Goal: Task Accomplishment & Management: Use online tool/utility

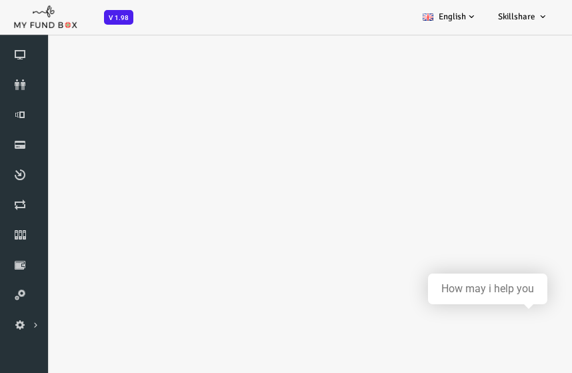
scroll to position [37, 0]
select select "100"
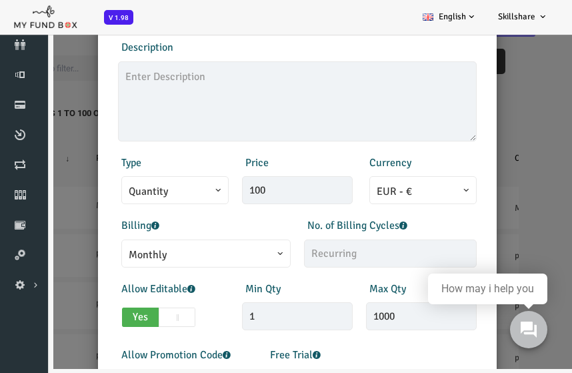
scroll to position [0, 0]
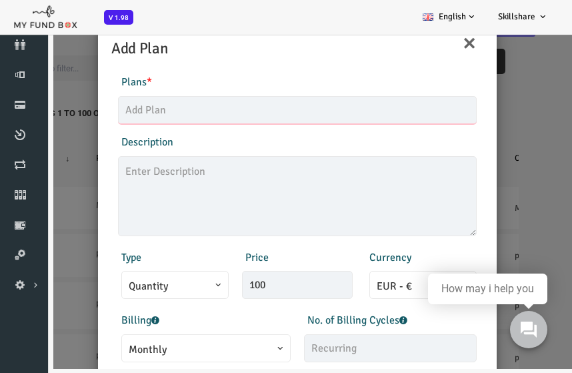
click at [193, 109] on input "text" at bounding box center [274, 110] width 359 height 28
type input "mft"
click at [175, 177] on textarea at bounding box center [274, 196] width 359 height 80
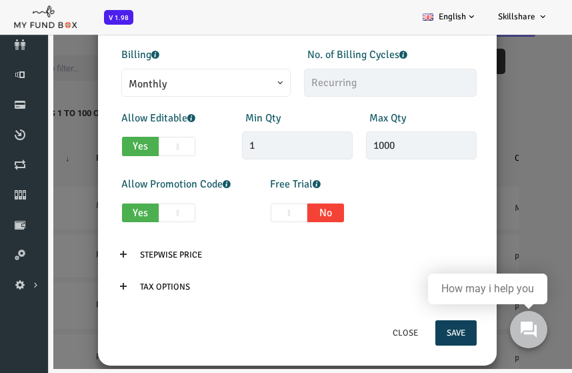
scroll to position [283, 0]
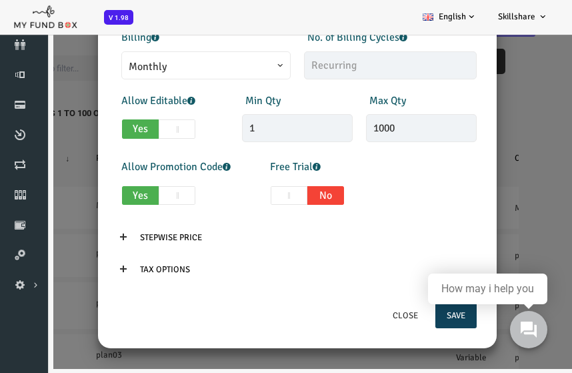
type textarea "course"
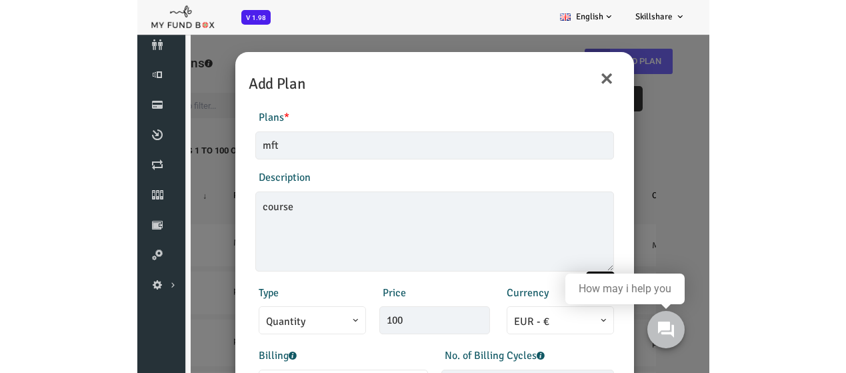
scroll to position [0, 0]
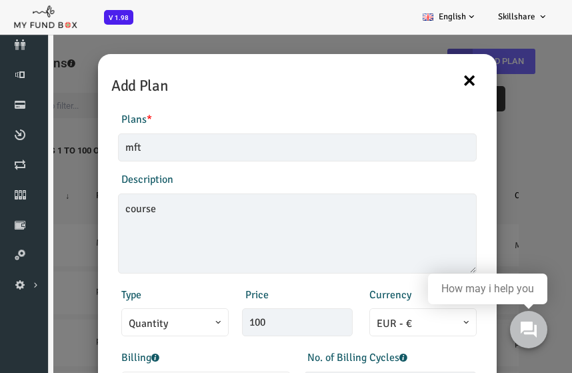
click at [440, 82] on button "×" at bounding box center [447, 80] width 15 height 28
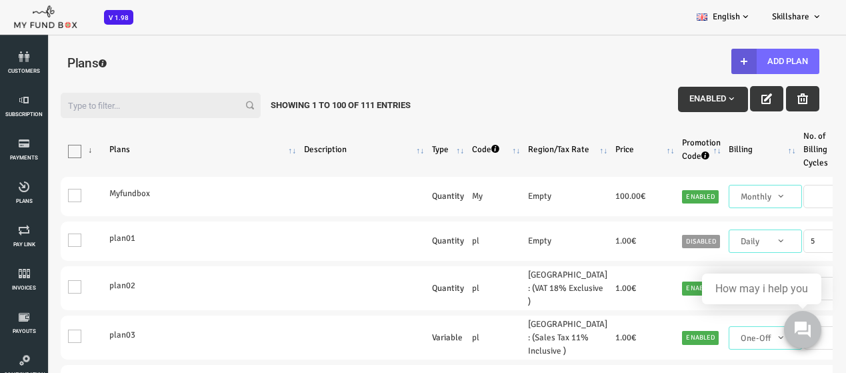
click at [131, 113] on input "Filter:" at bounding box center [127, 105] width 200 height 25
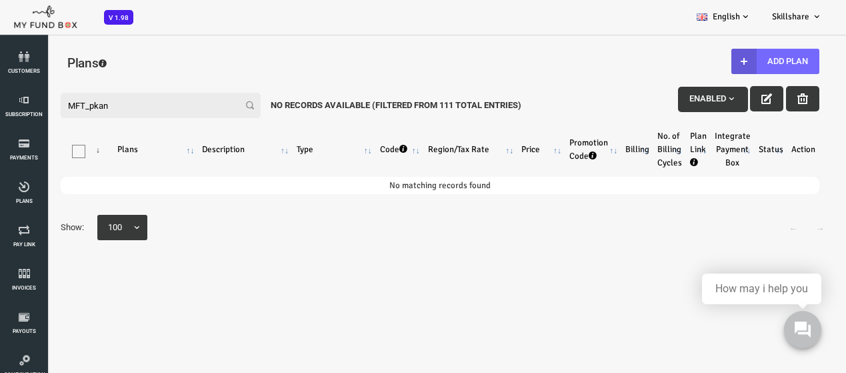
type input "MFT_pkan2"
